Goal: Task Accomplishment & Management: Manage account settings

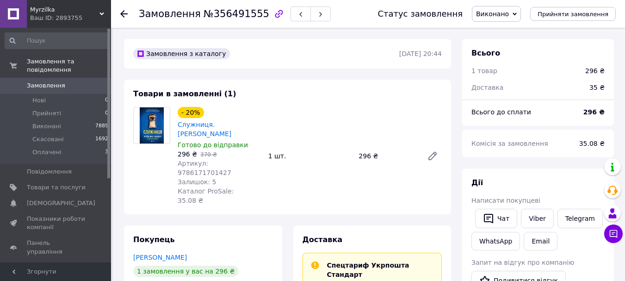
click at [49, 81] on span "Замовлення" at bounding box center [46, 85] width 38 height 8
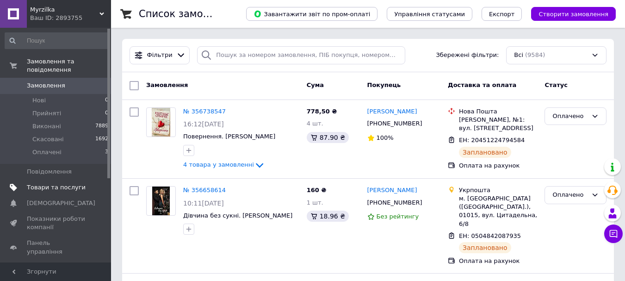
click at [62, 183] on span "Товари та послуги" at bounding box center [56, 187] width 59 height 8
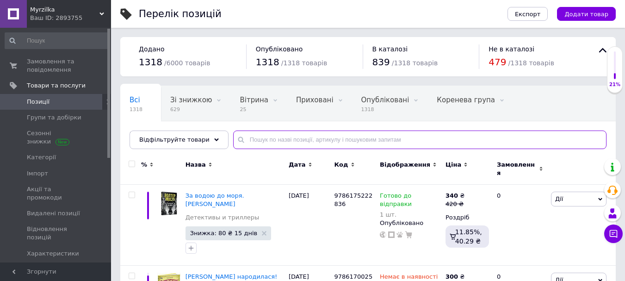
click at [246, 142] on input "text" at bounding box center [420, 140] width 374 height 19
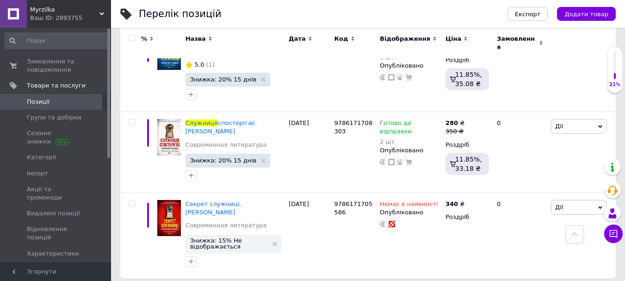
scroll to position [159, 0]
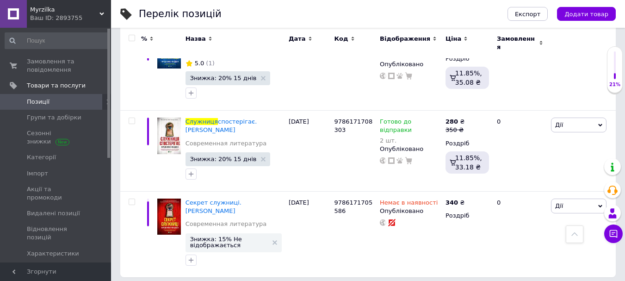
type input "служниця"
click at [51, 67] on span "Замовлення та повідомлення" at bounding box center [56, 65] width 59 height 17
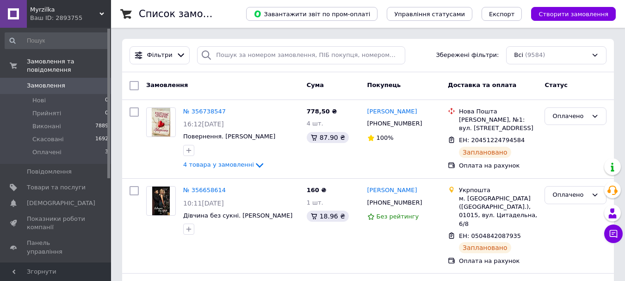
click at [56, 81] on span "Замовлення" at bounding box center [46, 85] width 38 height 8
click at [65, 81] on span "Замовлення" at bounding box center [56, 85] width 59 height 8
click at [54, 81] on span "Замовлення" at bounding box center [46, 85] width 38 height 8
